Goal: Find specific page/section: Find specific page/section

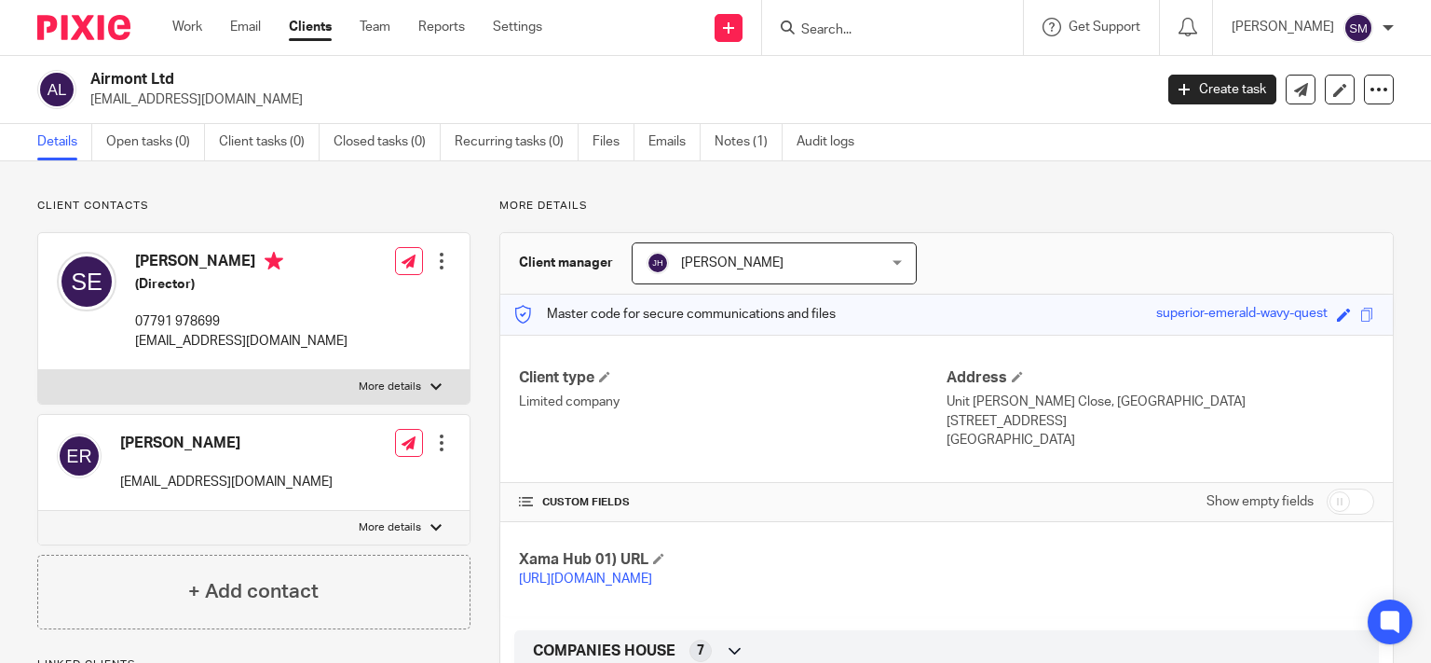
drag, startPoint x: 0, startPoint y: 0, endPoint x: 790, endPoint y: 11, distance: 790.2
click at [789, 11] on div at bounding box center [892, 27] width 261 height 55
click at [799, 22] on input "Search" at bounding box center [883, 30] width 168 height 17
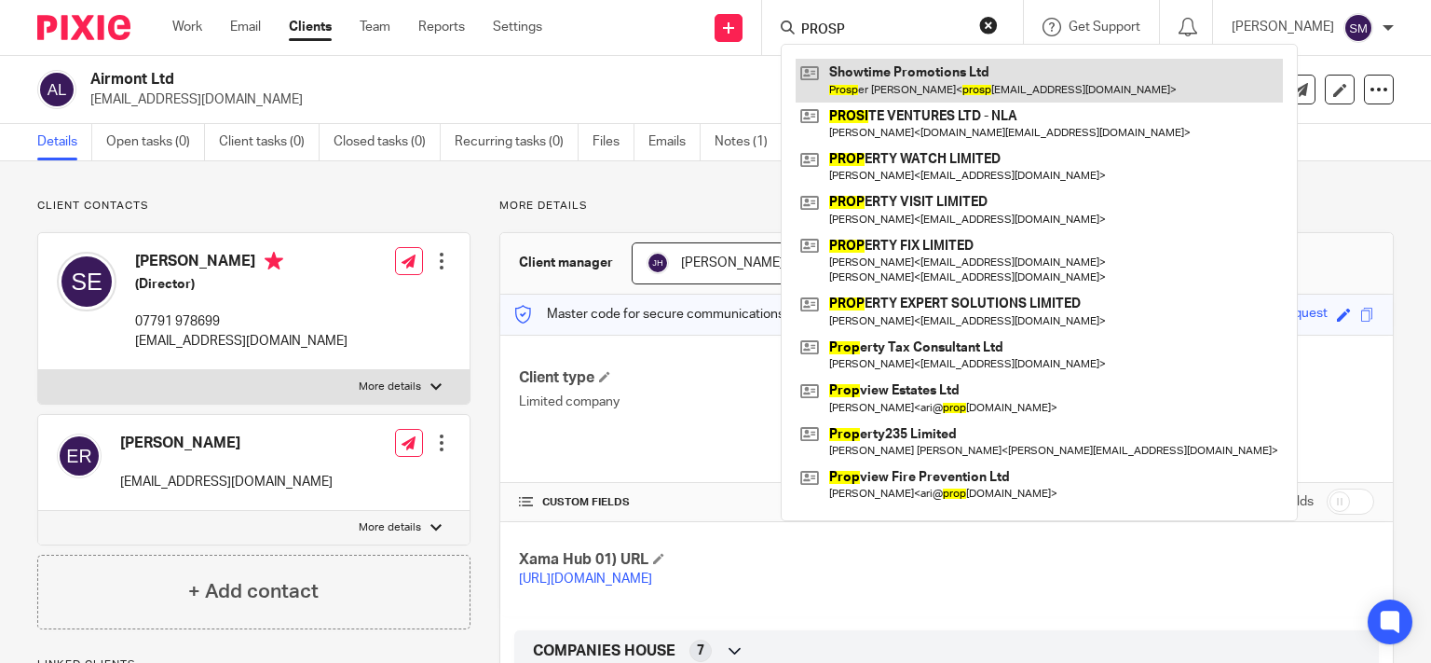
type input "PROSP"
click at [994, 87] on link at bounding box center [1039, 80] width 487 height 43
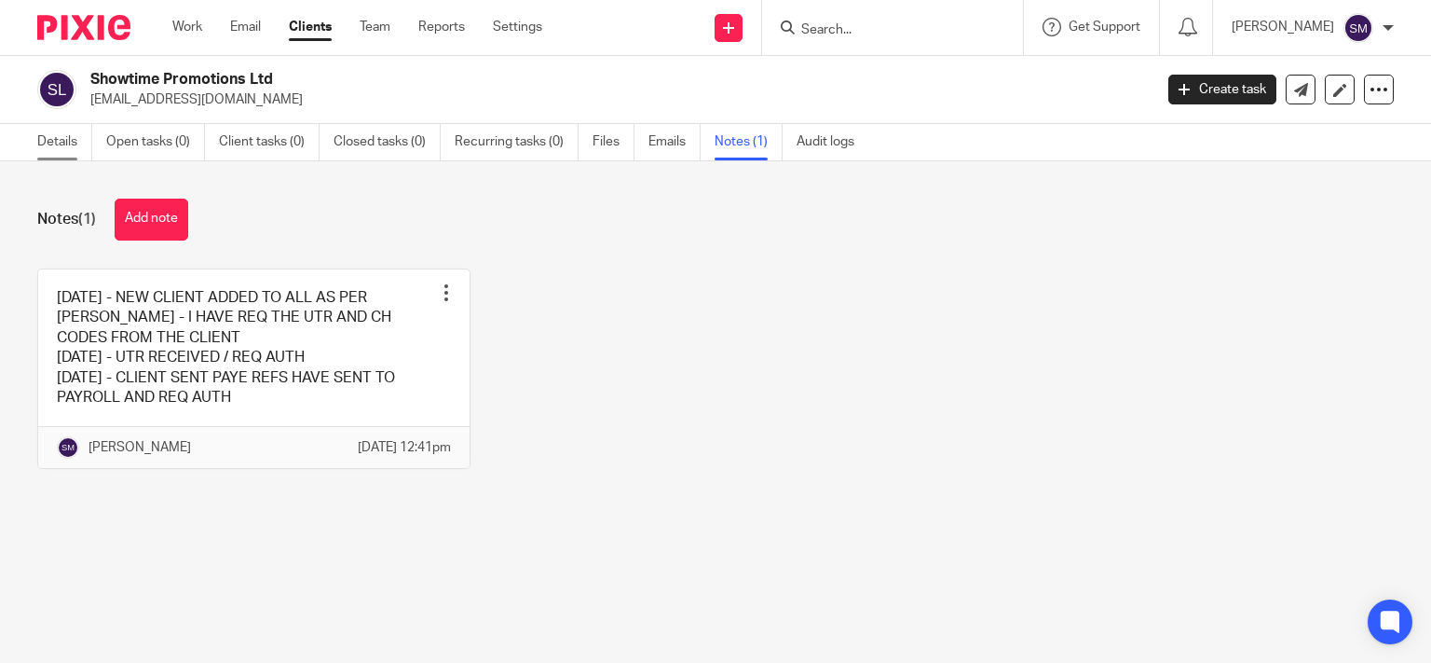
click at [73, 152] on link "Details" at bounding box center [64, 142] width 55 height 36
